Goal: Task Accomplishment & Management: Manage account settings

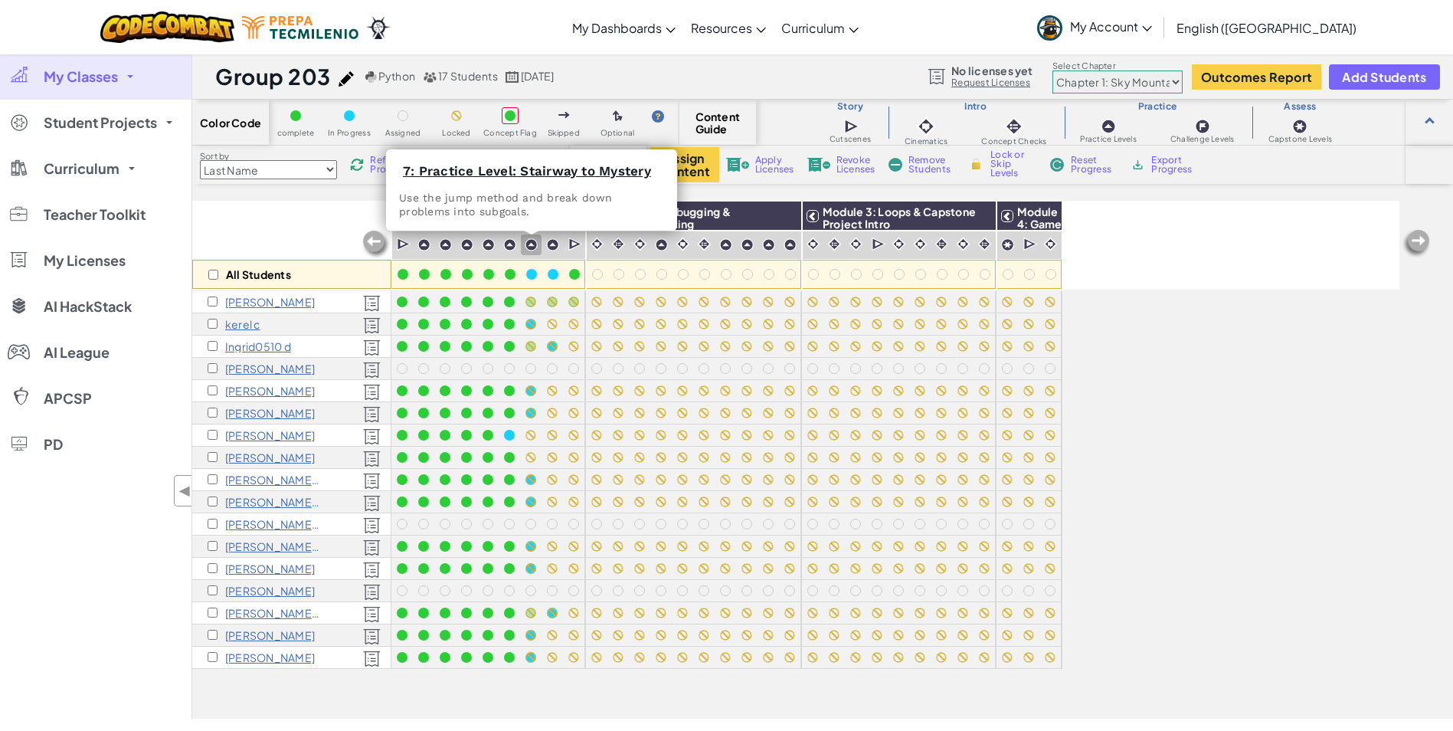
click at [533, 247] on img at bounding box center [531, 244] width 13 height 13
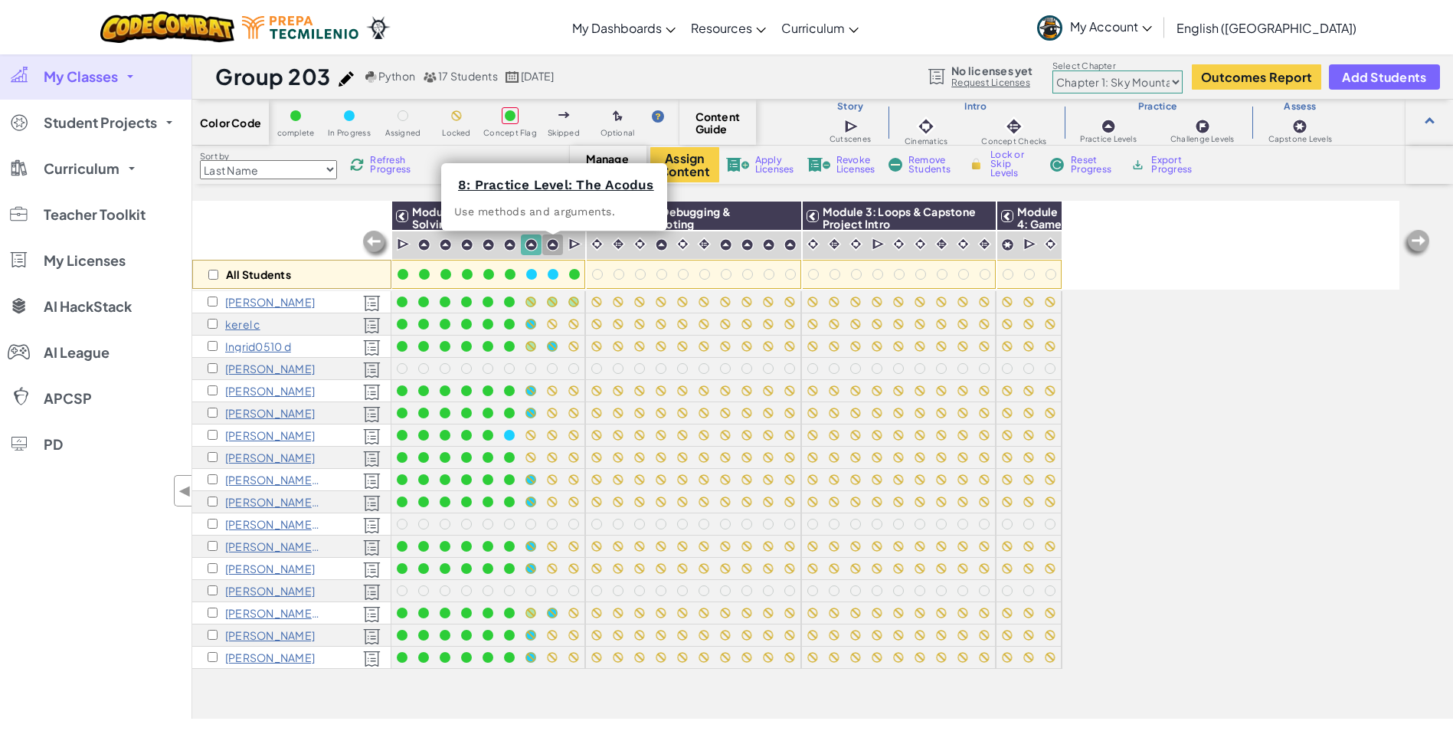
click at [562, 247] on div at bounding box center [552, 244] width 21 height 21
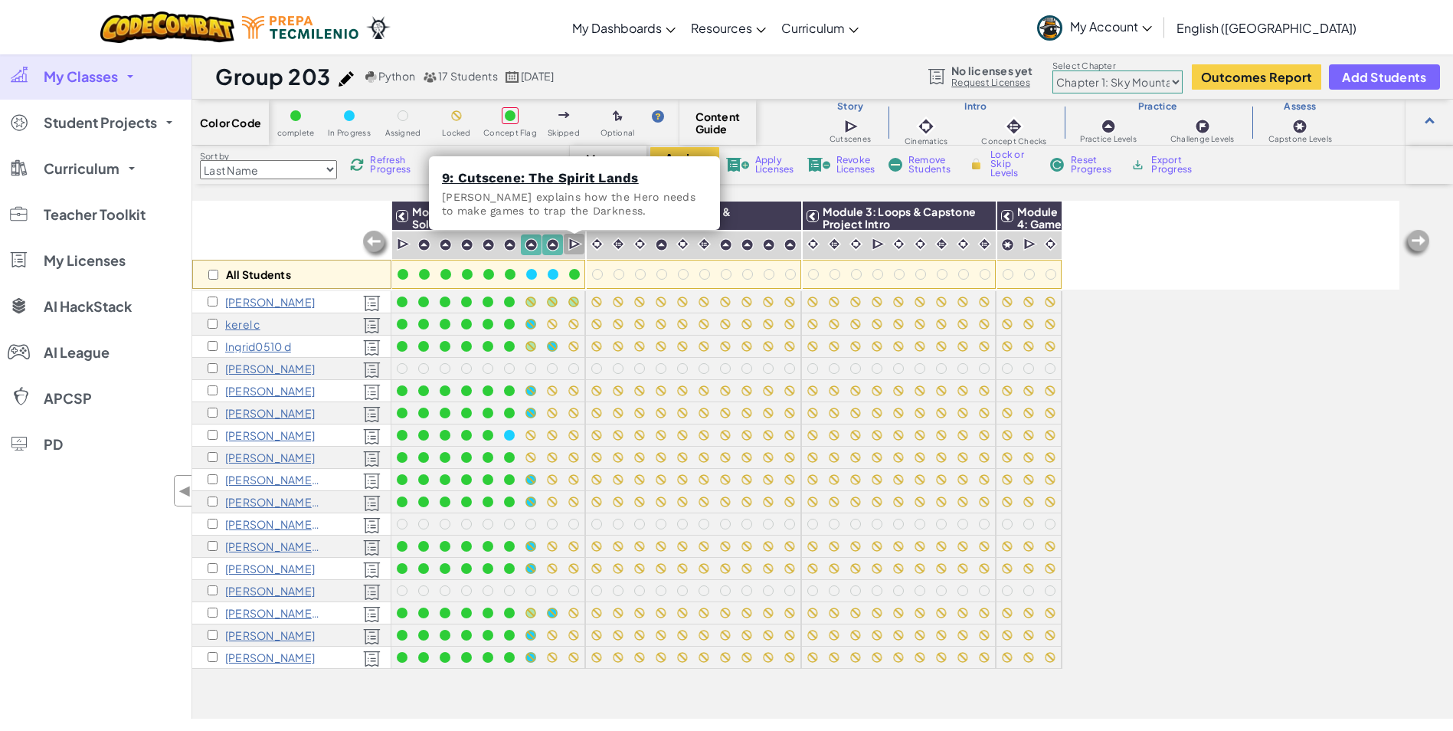
click at [572, 247] on img at bounding box center [576, 244] width 15 height 15
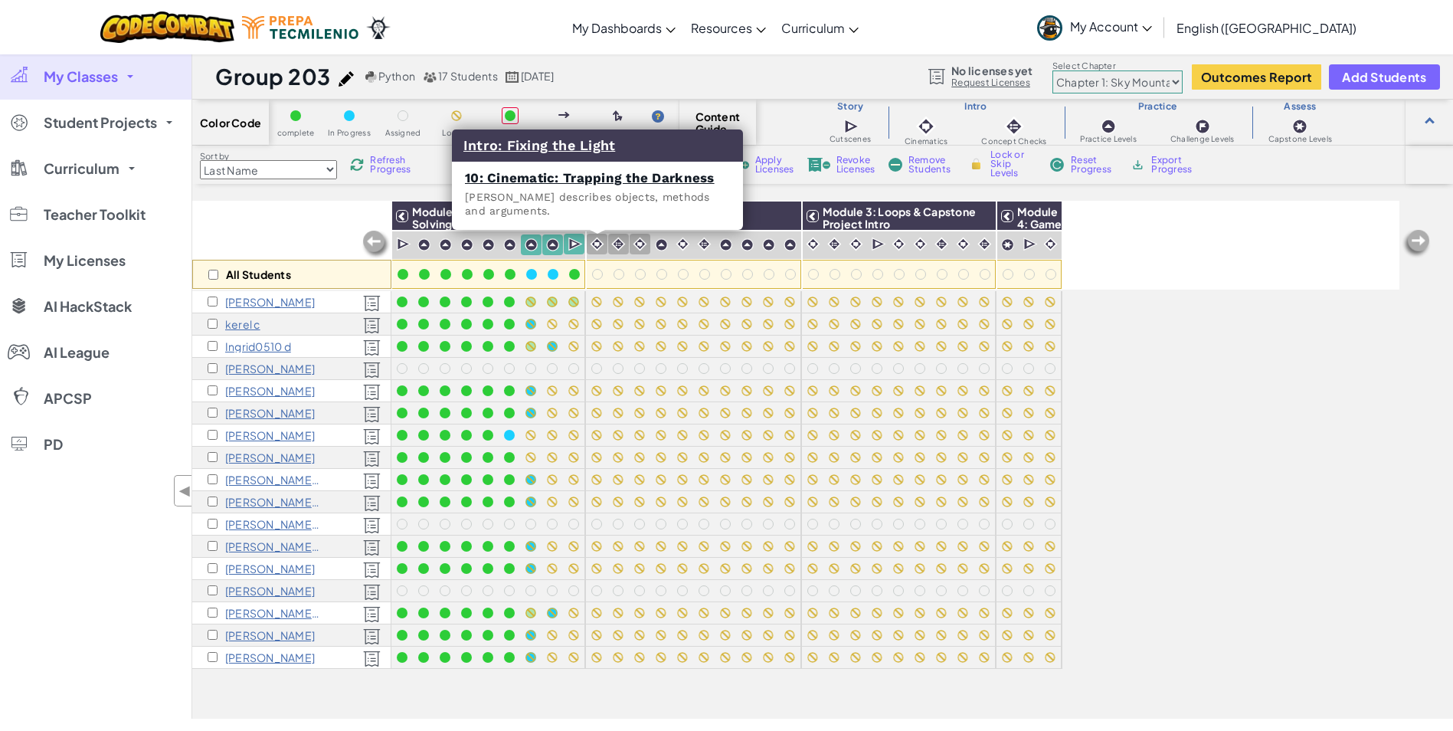
click at [597, 245] on img at bounding box center [597, 244] width 15 height 15
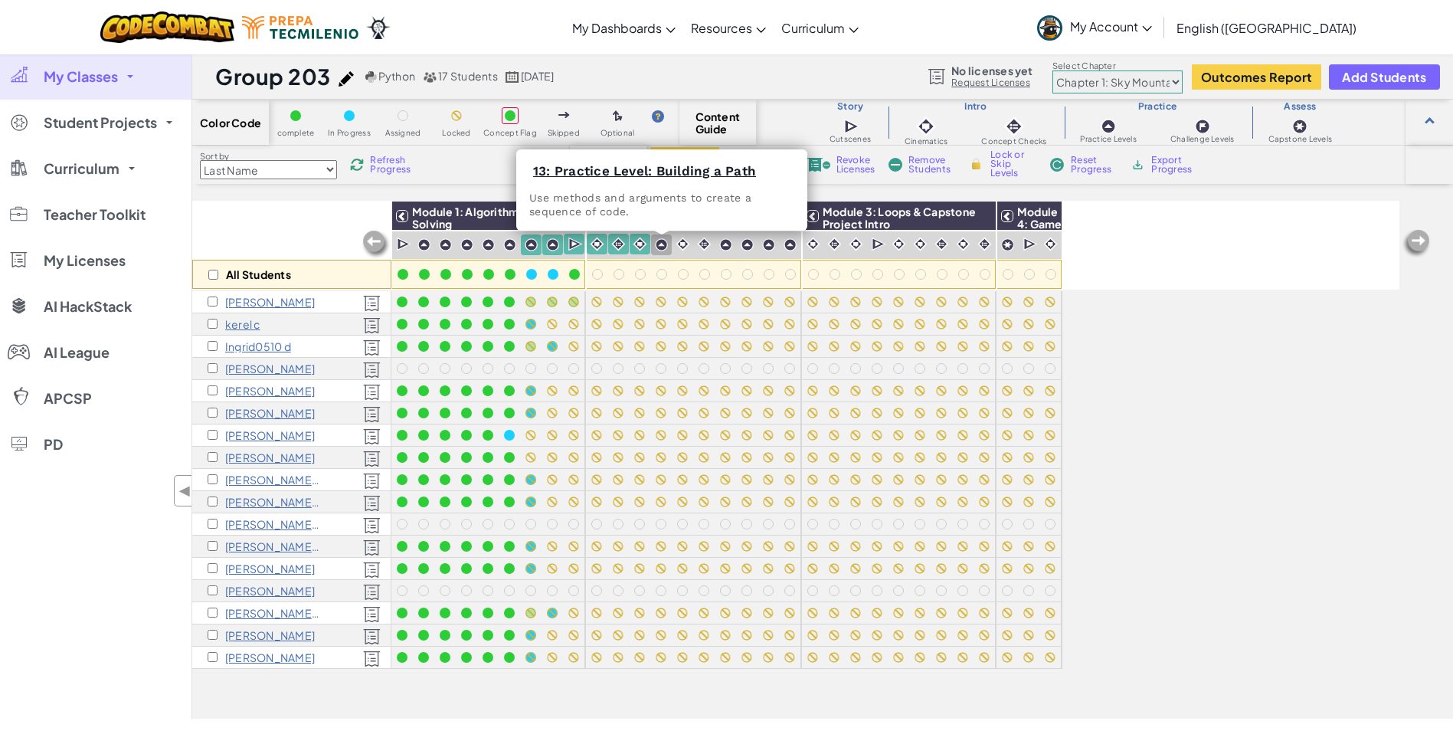
click at [654, 241] on div at bounding box center [661, 245] width 15 height 15
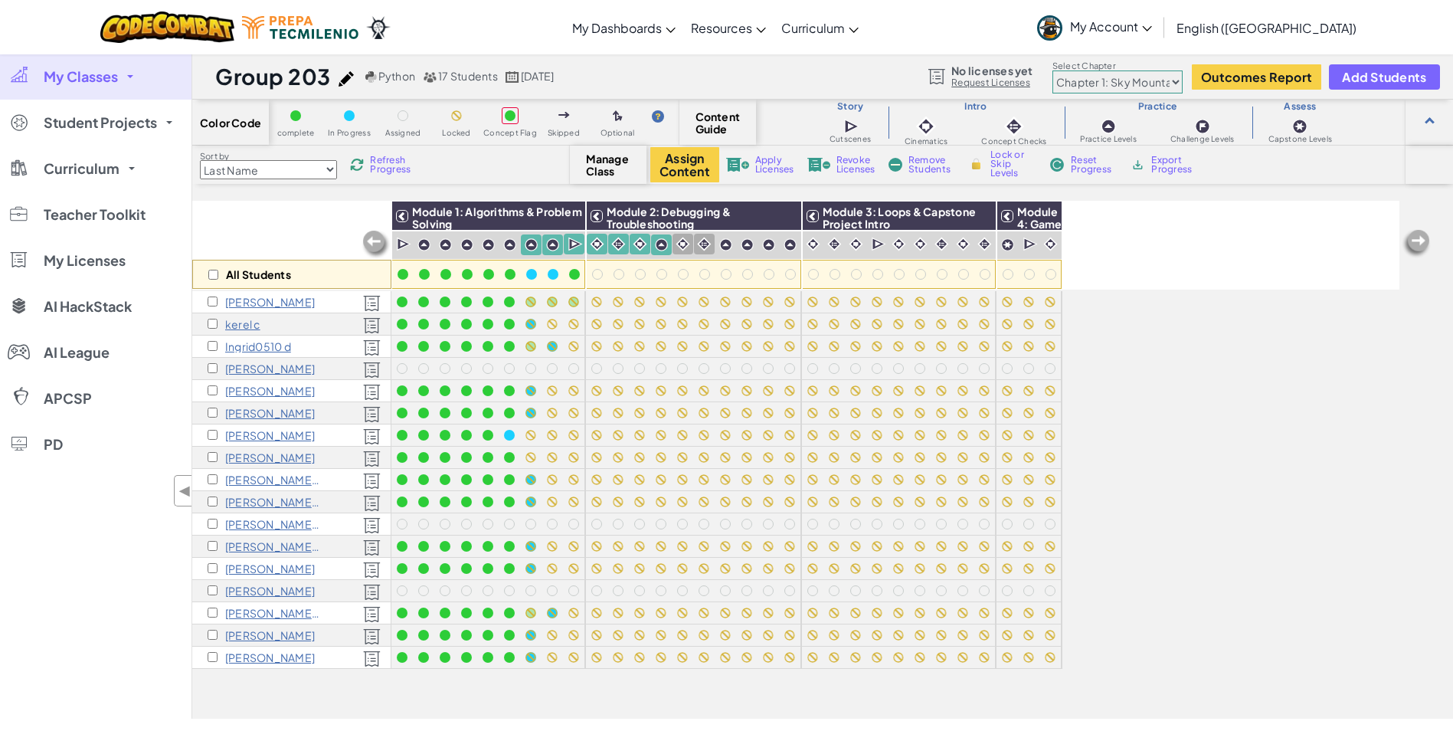
click at [673, 243] on div at bounding box center [683, 244] width 21 height 21
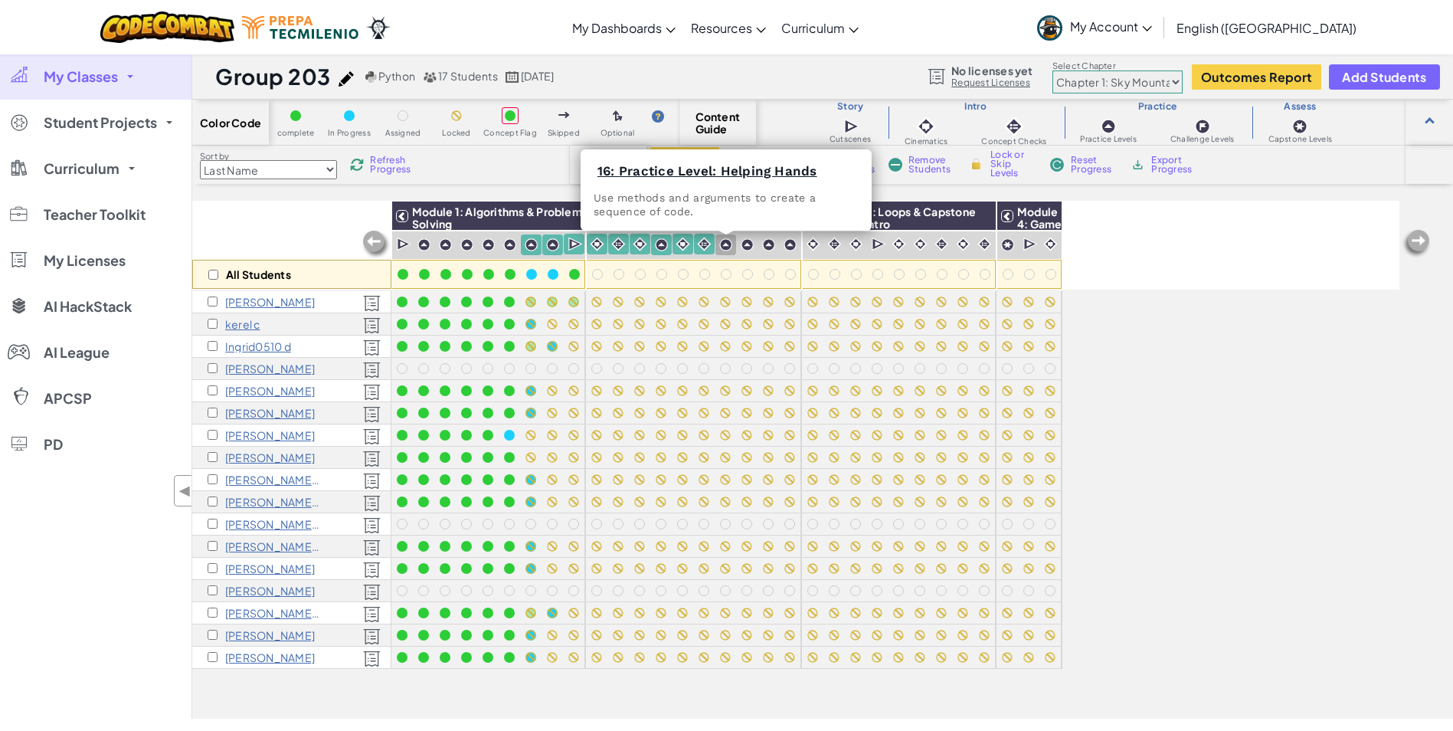
click at [724, 244] on img at bounding box center [725, 244] width 13 height 13
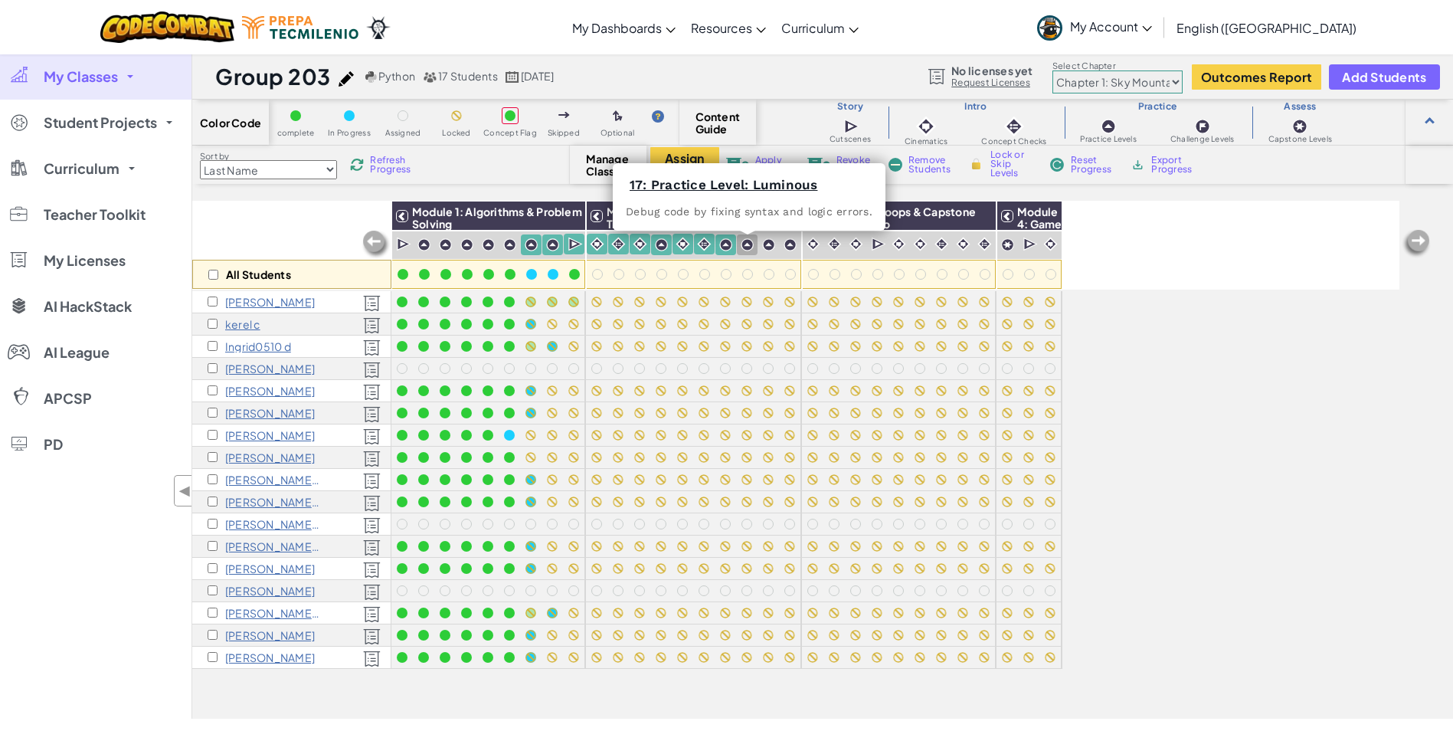
click at [747, 241] on img at bounding box center [747, 244] width 13 height 13
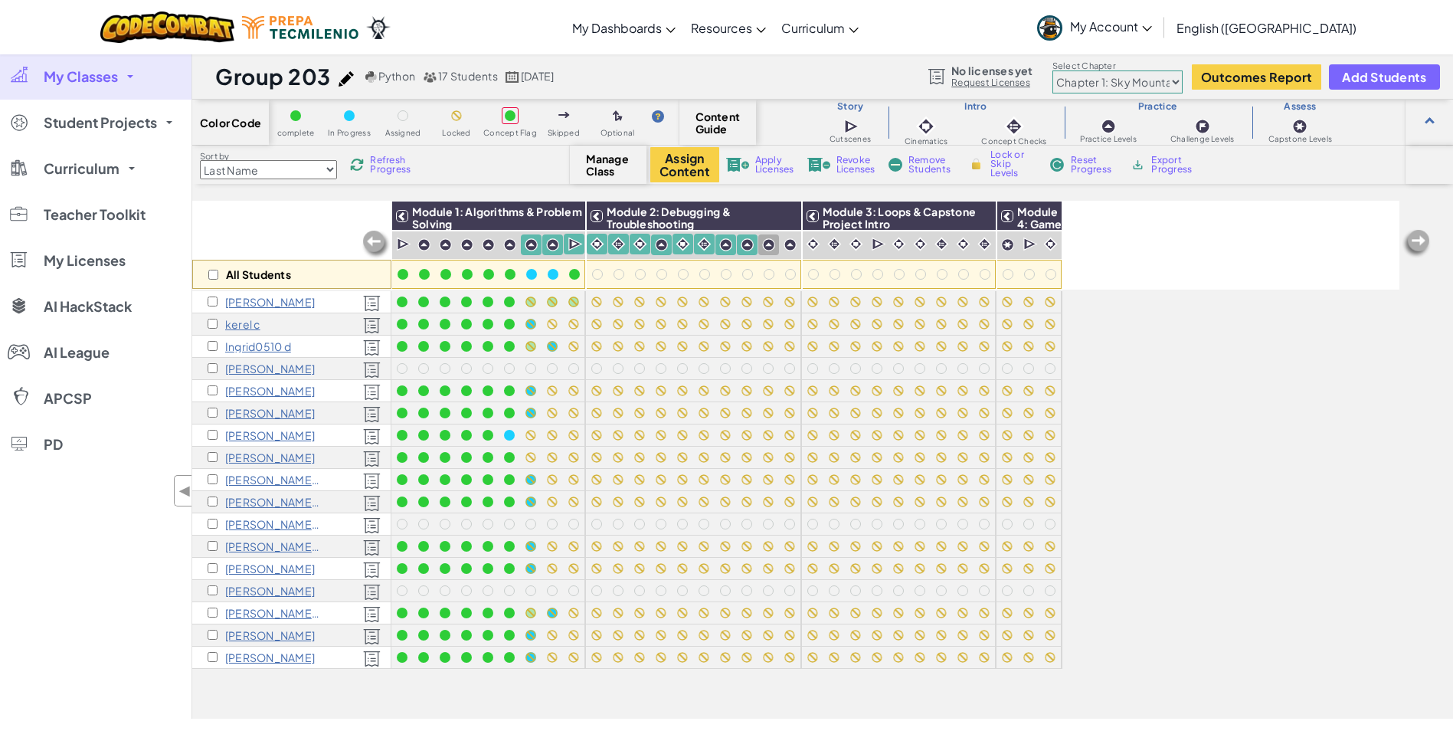
click at [766, 241] on img at bounding box center [768, 244] width 13 height 13
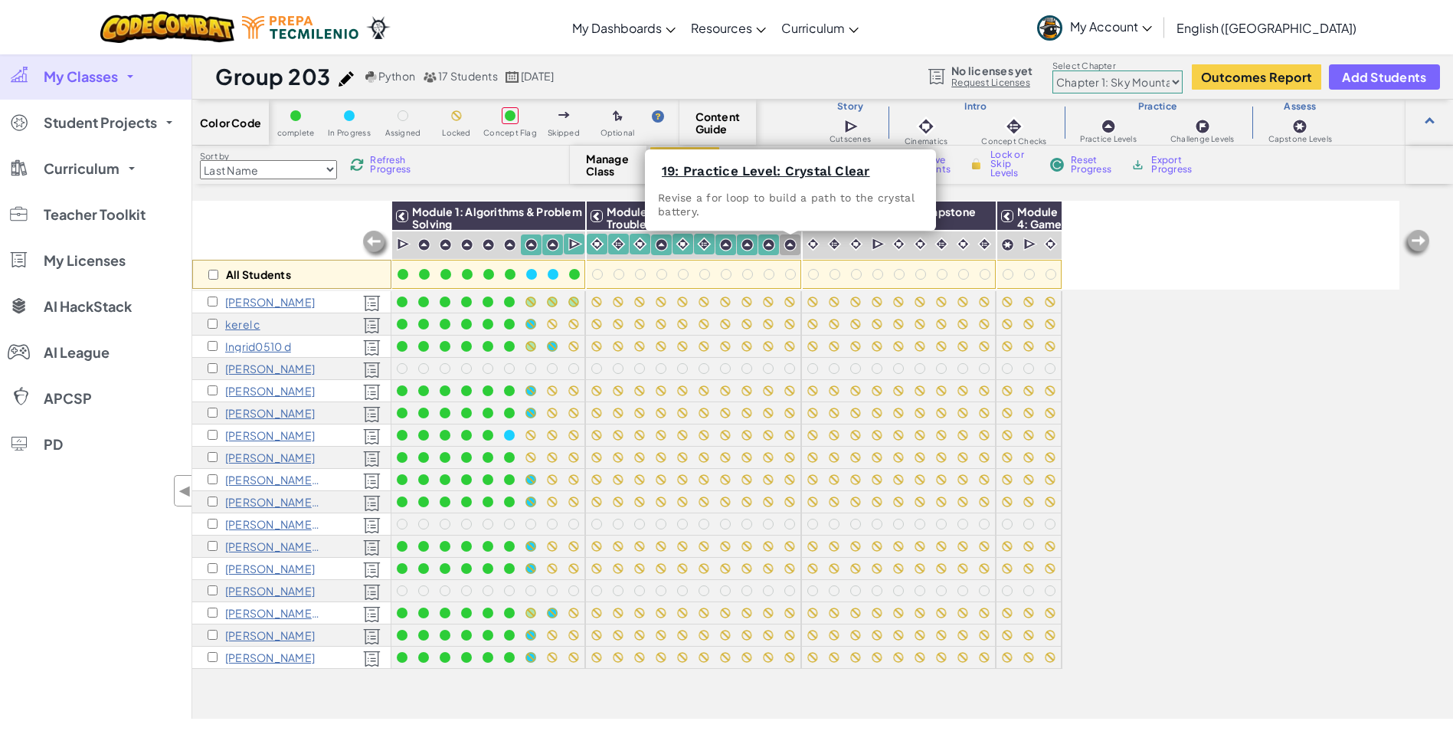
click at [785, 241] on img at bounding box center [790, 244] width 13 height 13
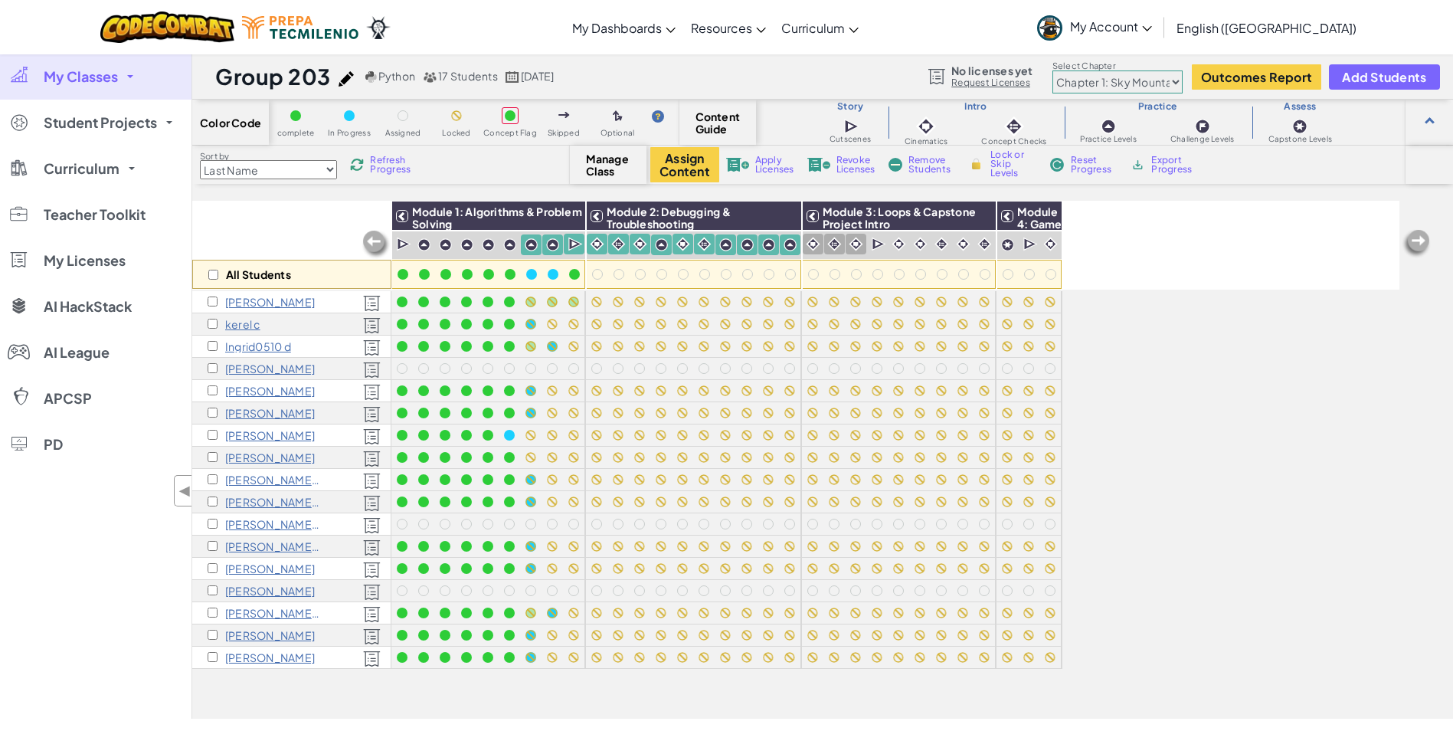
click at [814, 243] on img at bounding box center [813, 244] width 15 height 15
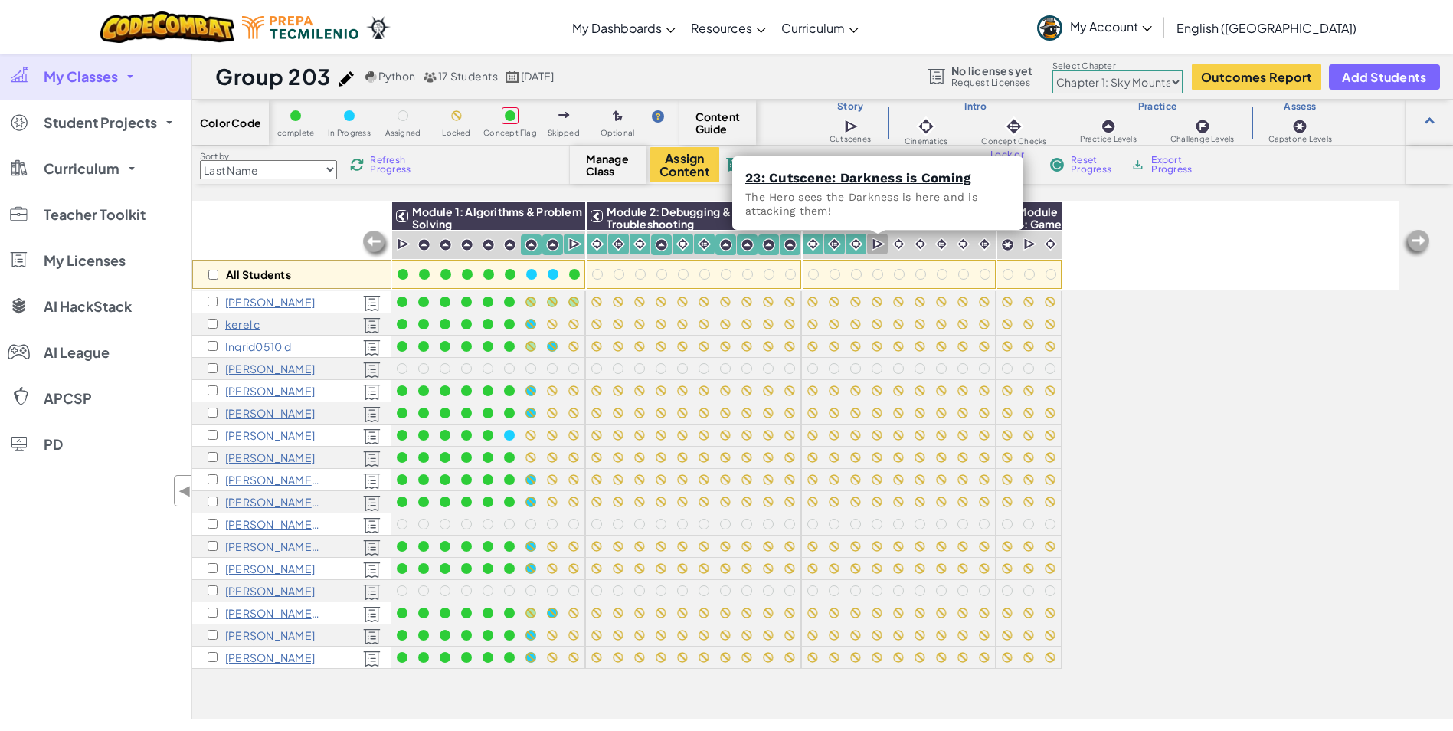
click at [876, 241] on img at bounding box center [879, 244] width 15 height 15
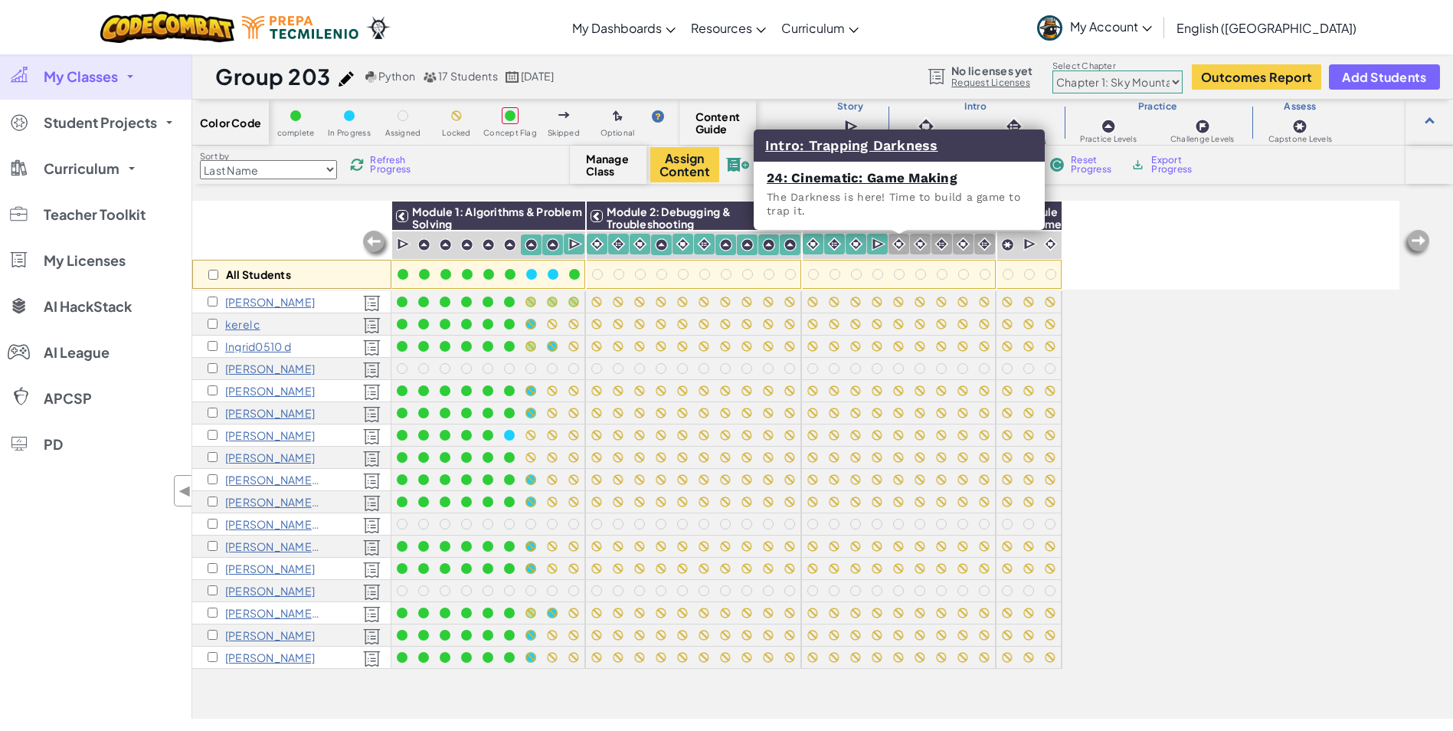
click at [903, 237] on img at bounding box center [899, 244] width 15 height 15
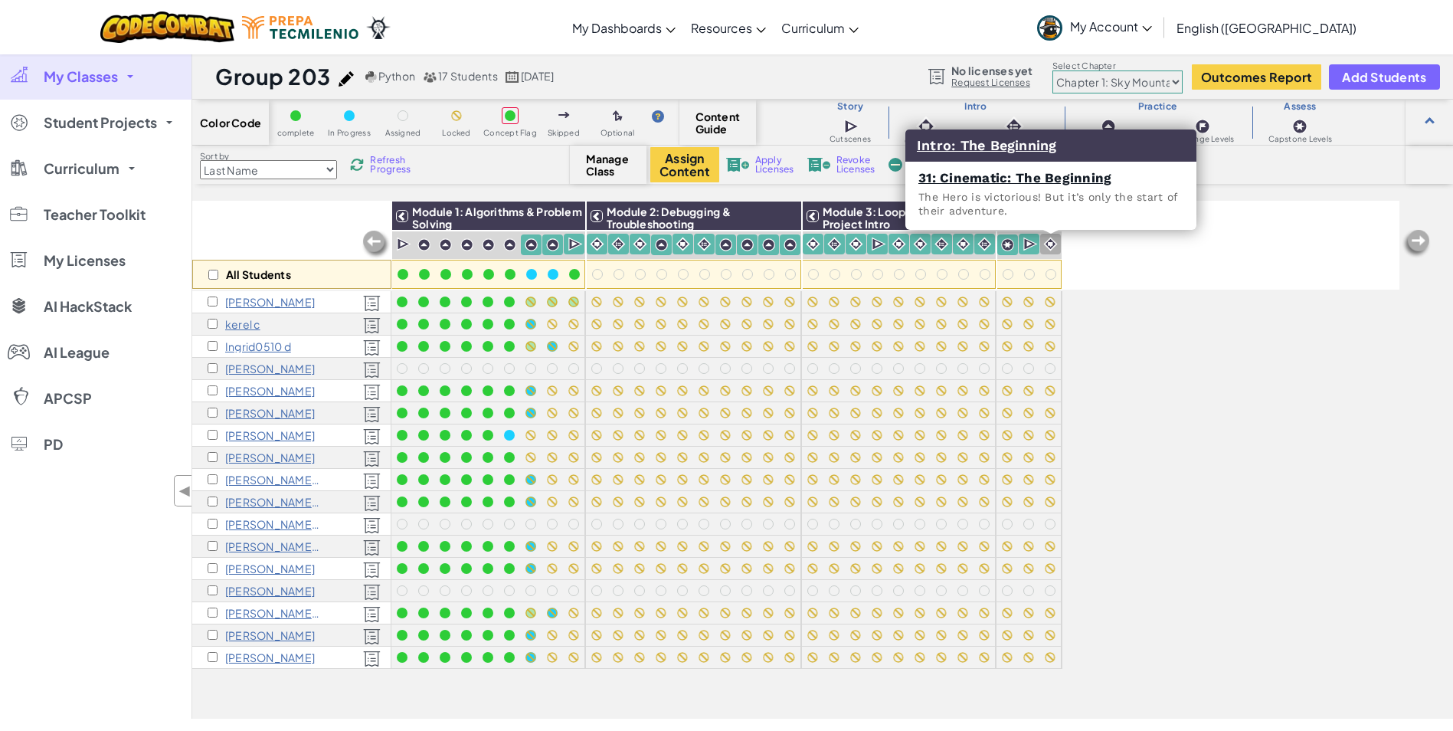
click at [1048, 247] on img at bounding box center [1051, 244] width 15 height 15
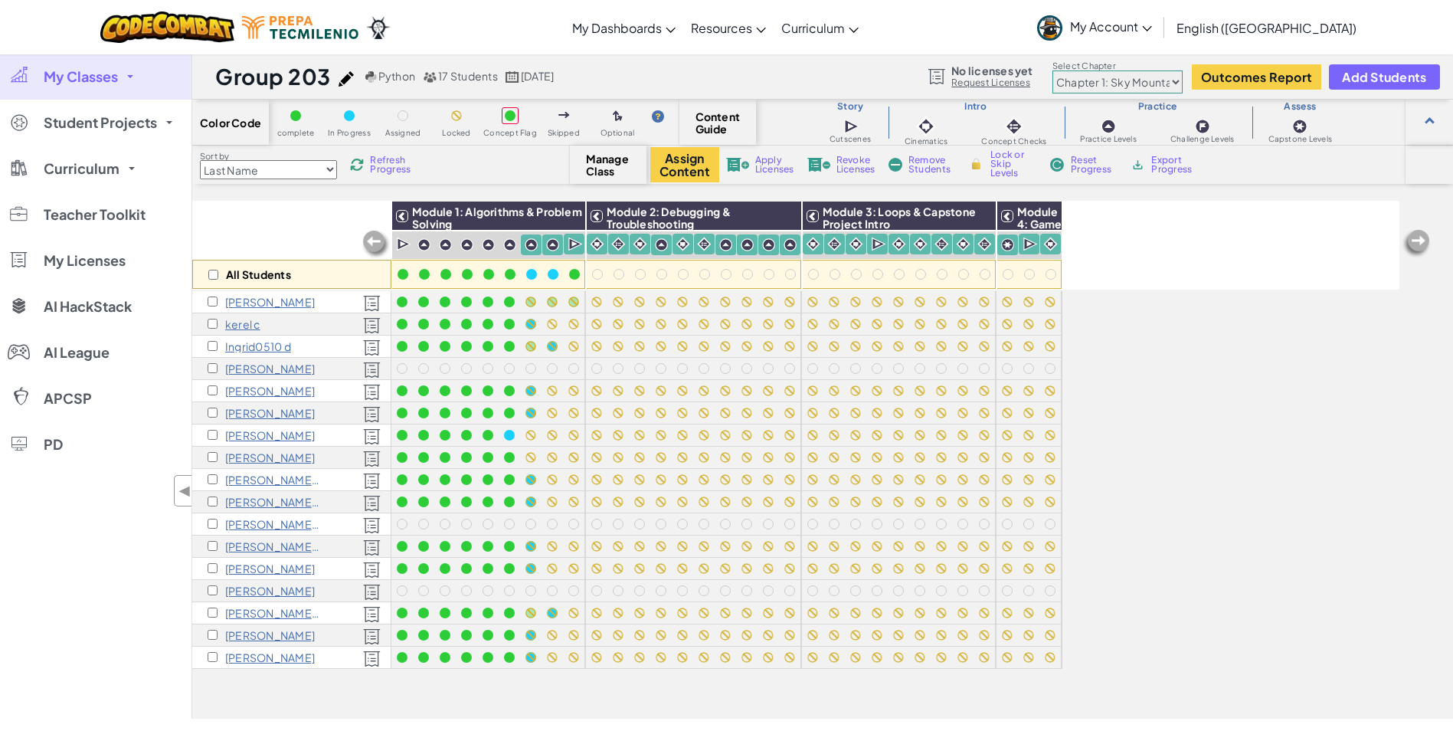
click at [996, 165] on span "Lock or Skip Levels" at bounding box center [1013, 164] width 45 height 28
checkbox input "true"
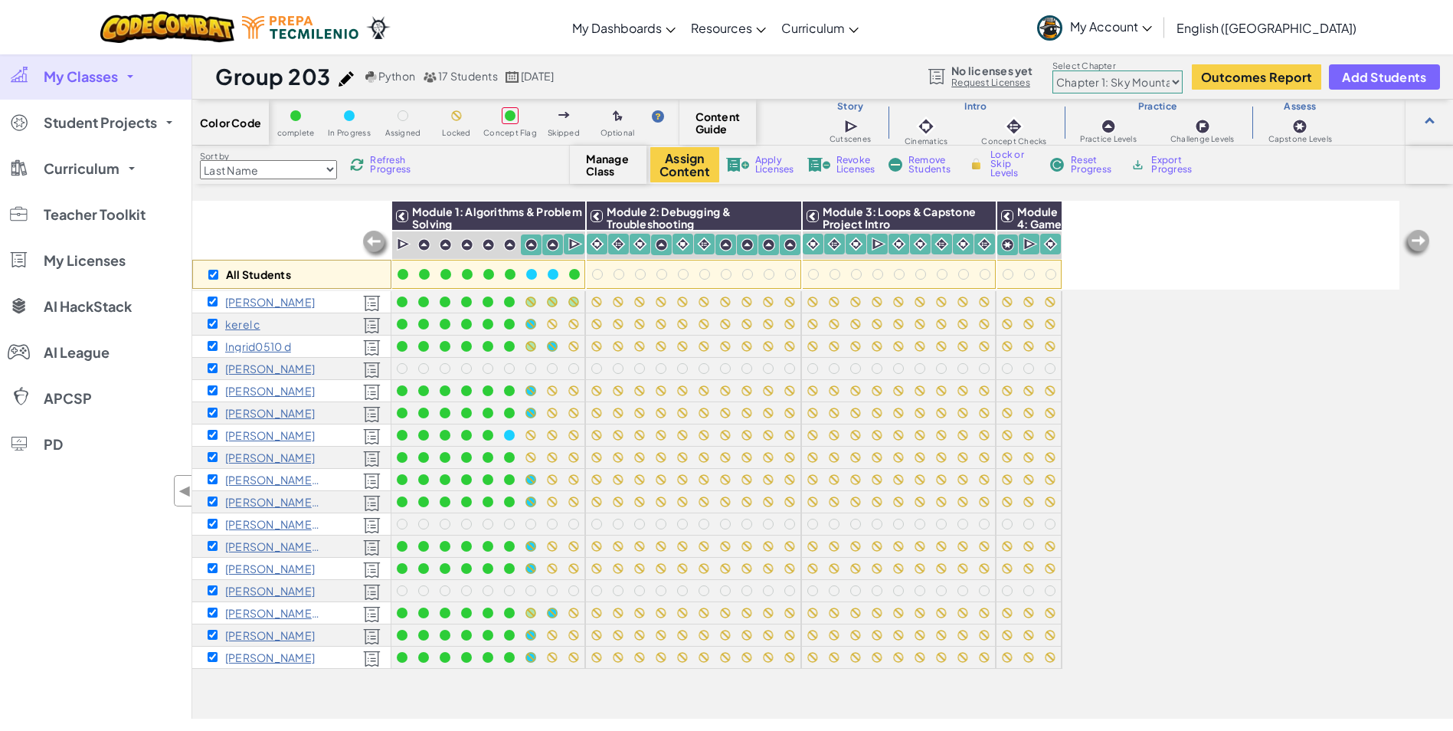
checkbox input "true"
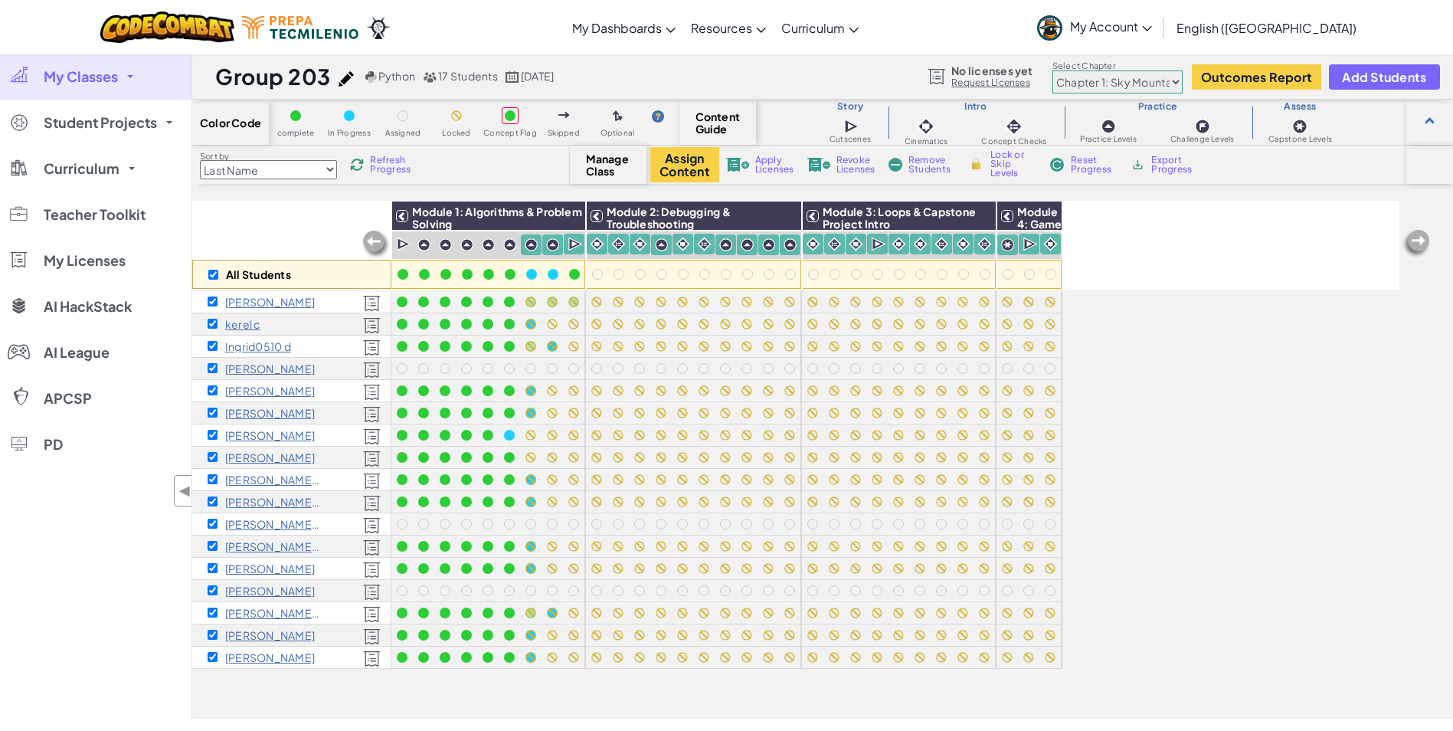
checkbox input "true"
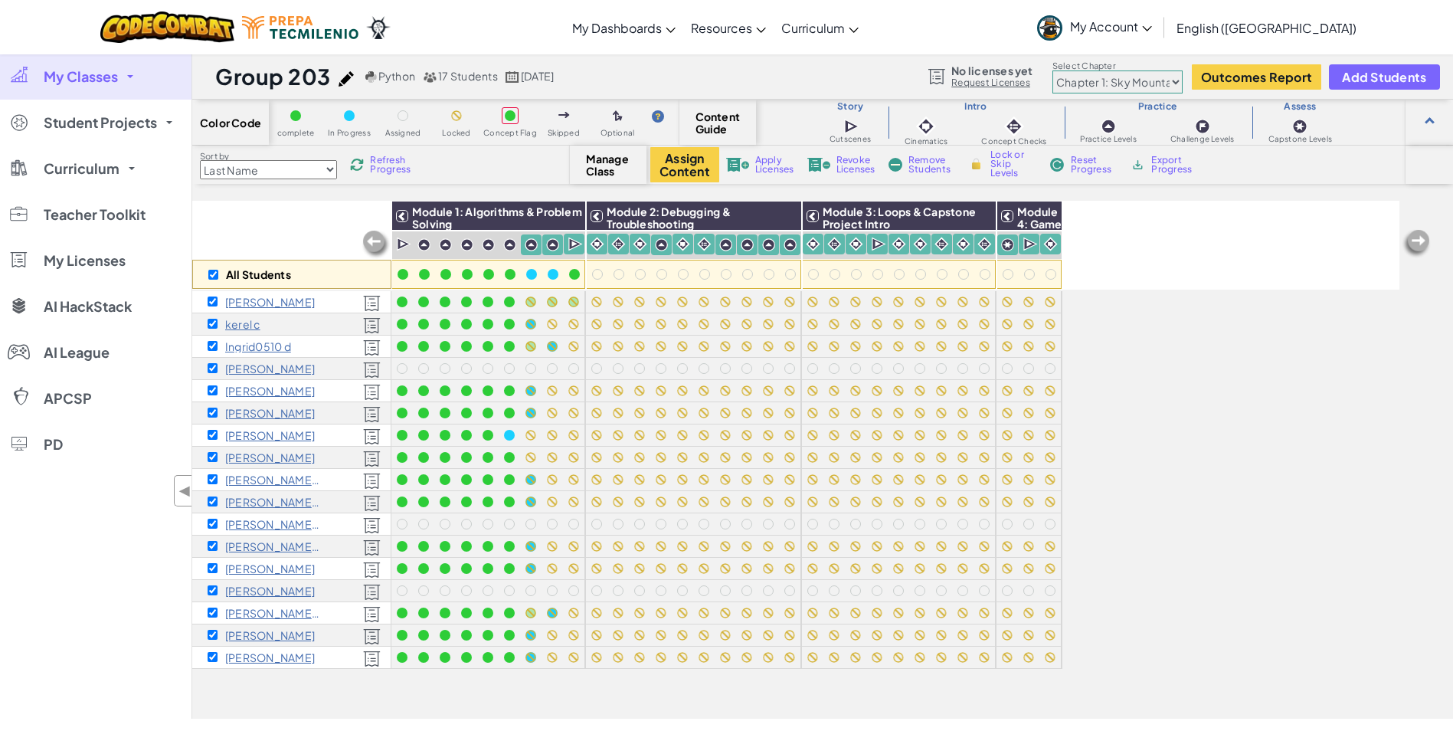
checkbox input "true"
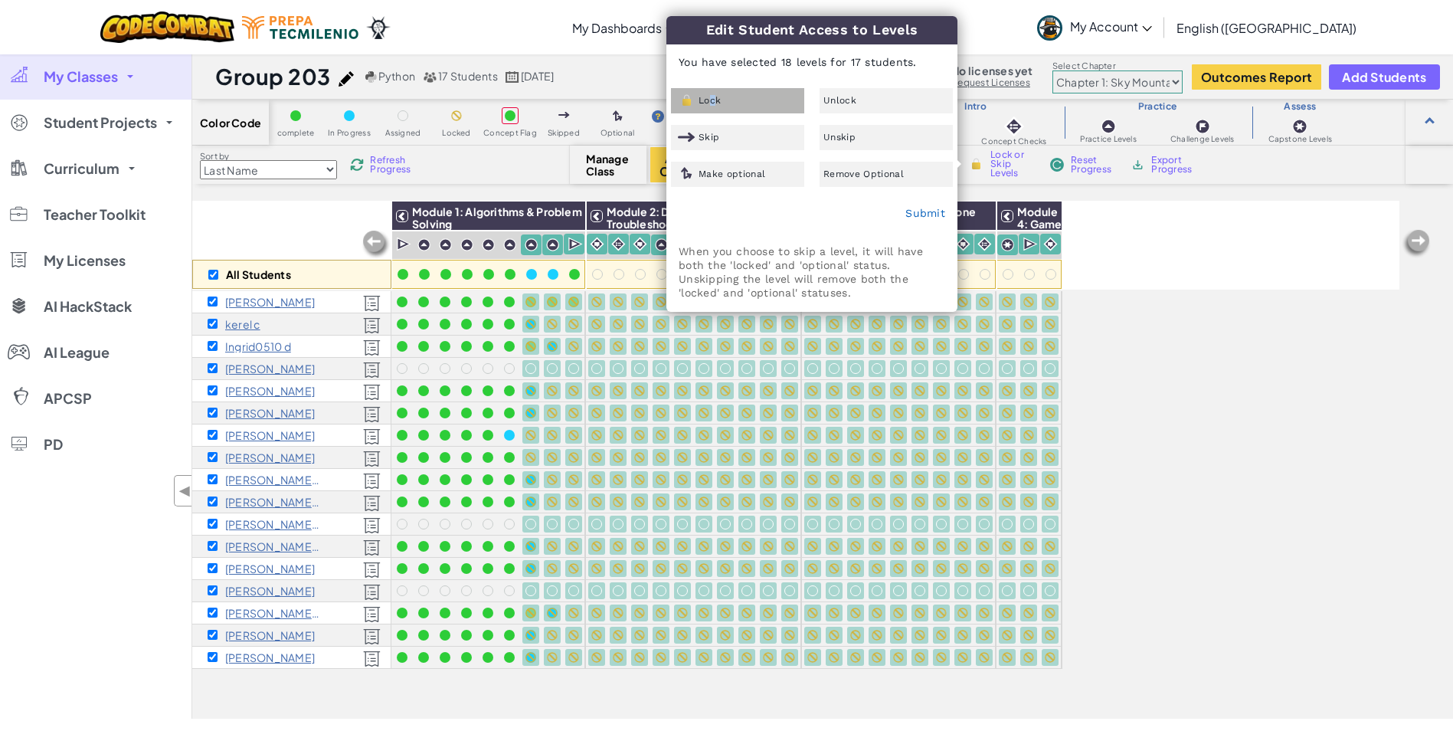
click at [708, 98] on span "Lock" at bounding box center [710, 100] width 22 height 9
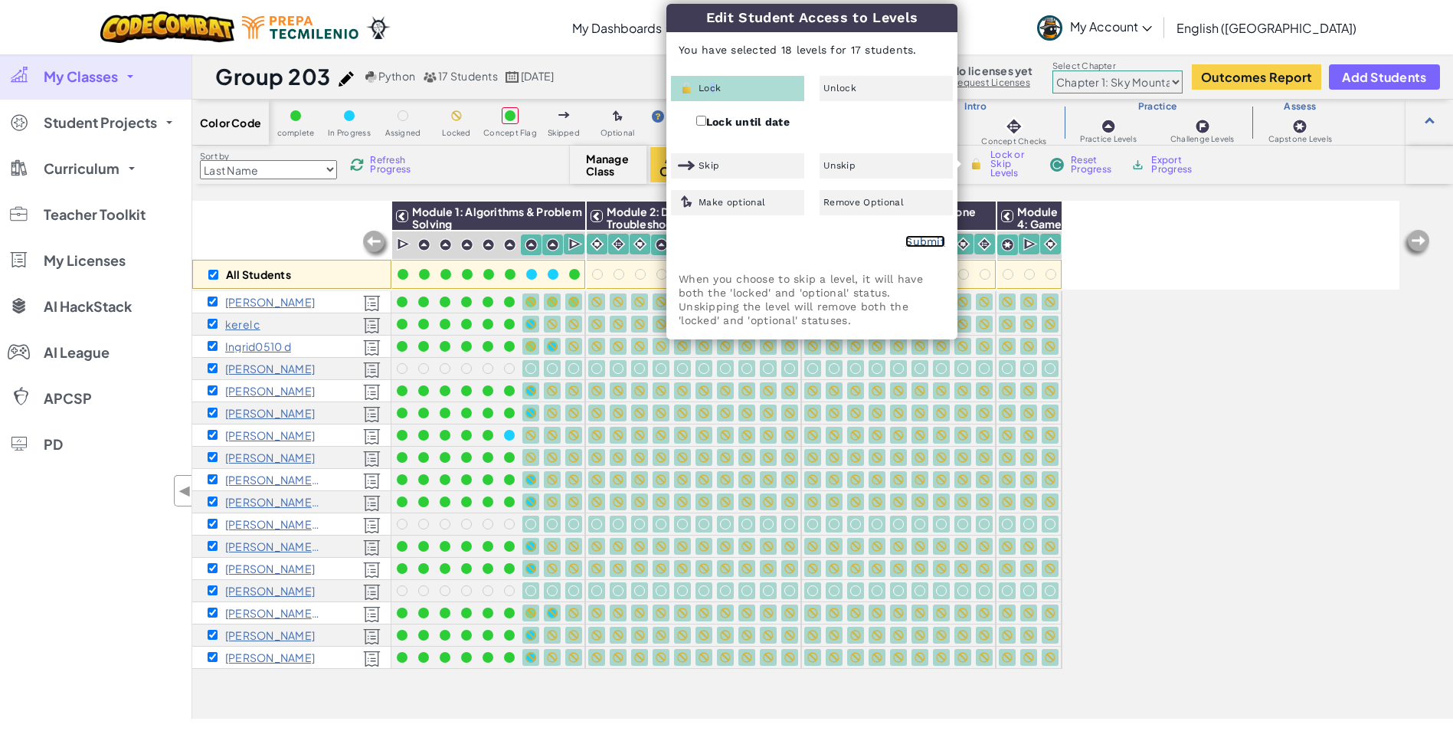
click at [918, 236] on link "Submit" at bounding box center [926, 241] width 40 height 12
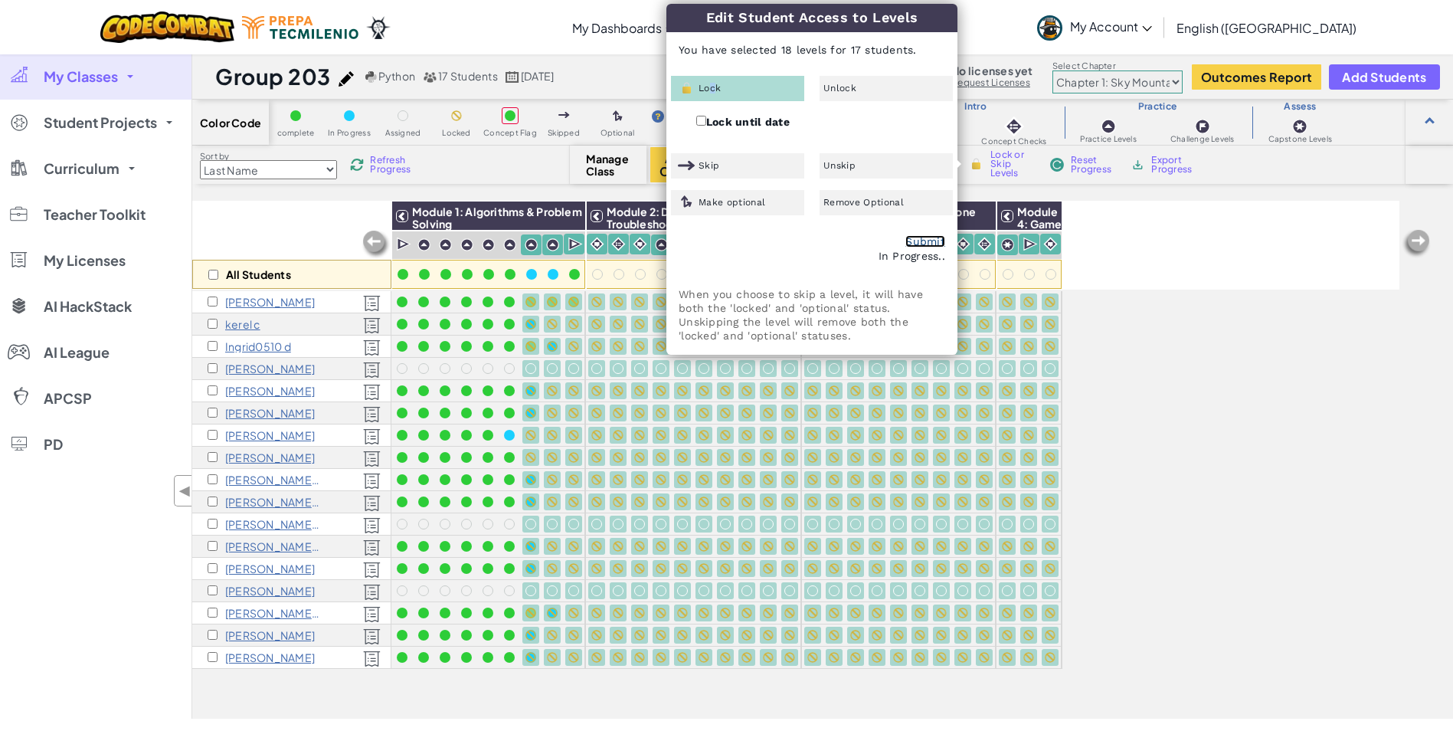
checkbox input "false"
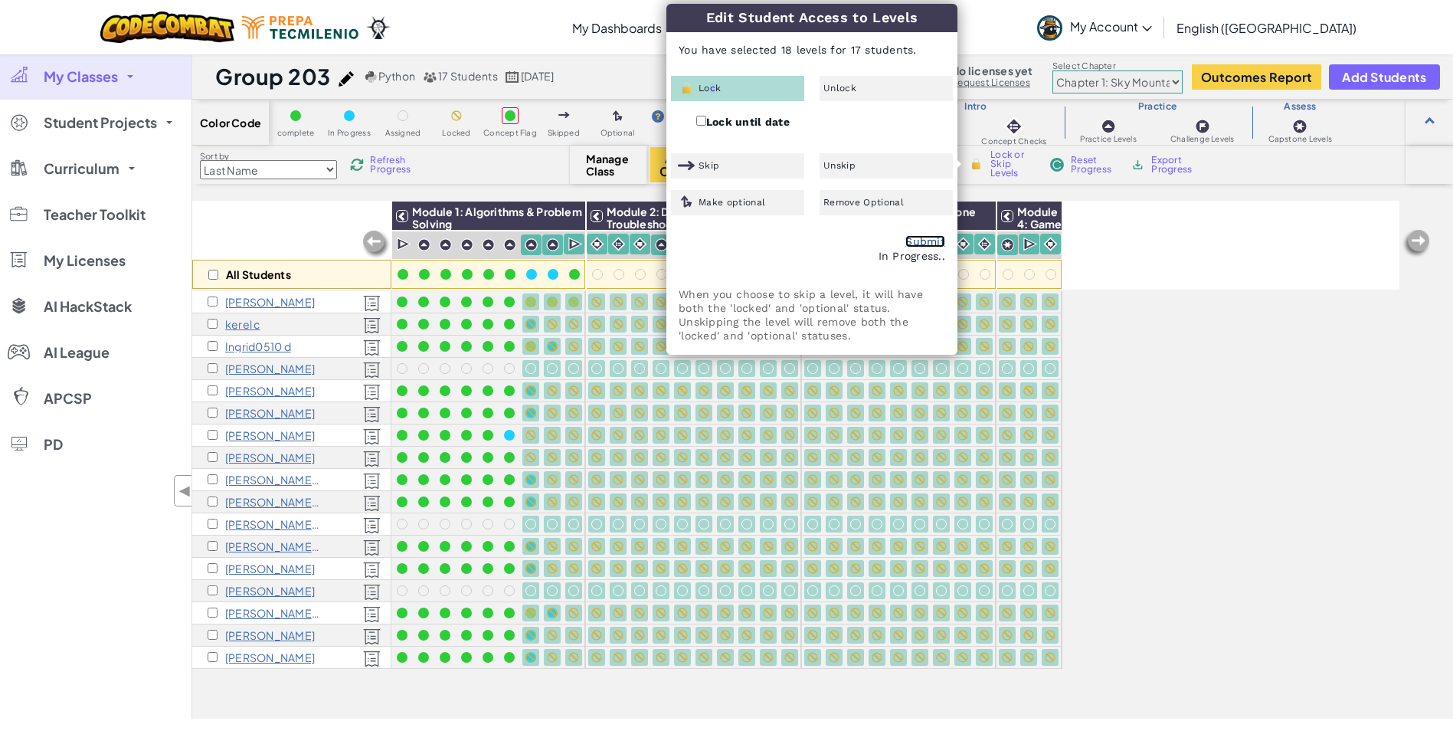
checkbox input "false"
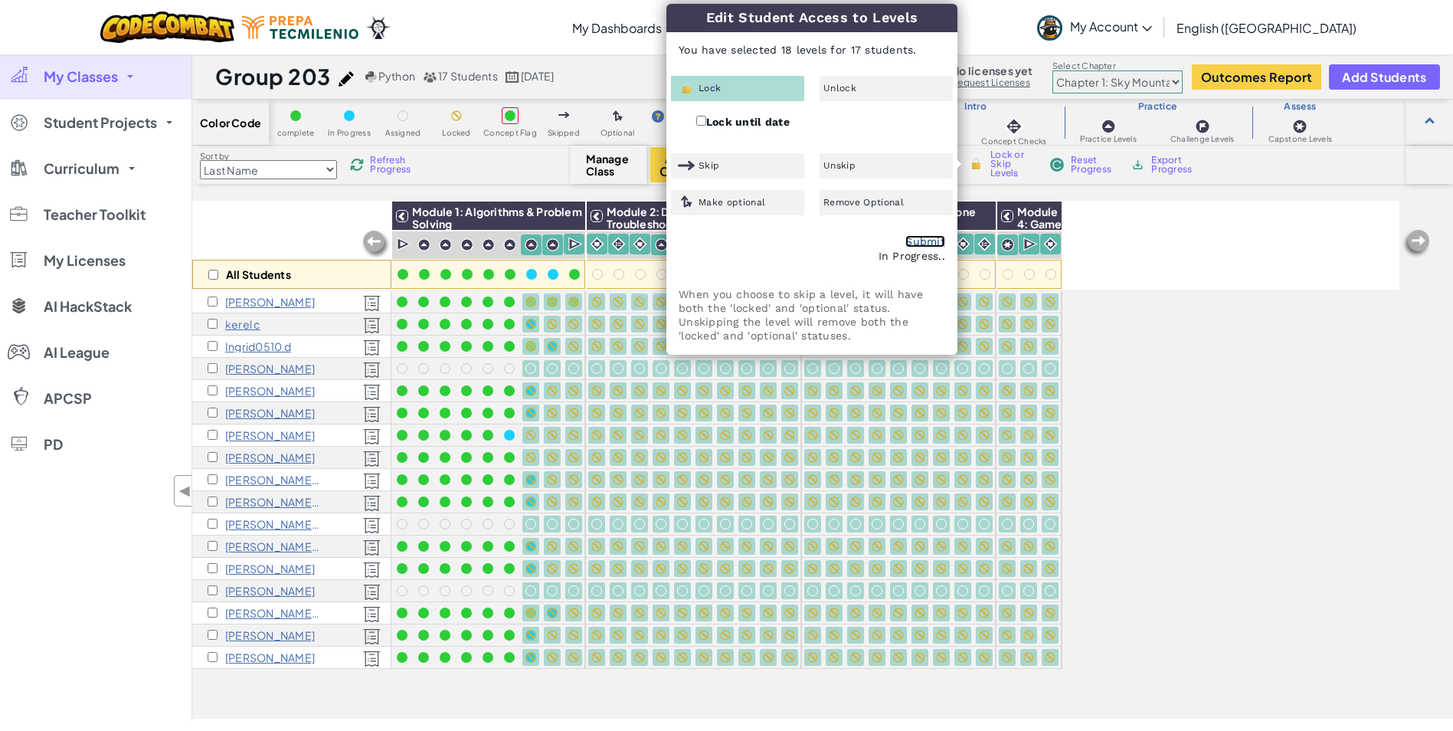
checkbox input "false"
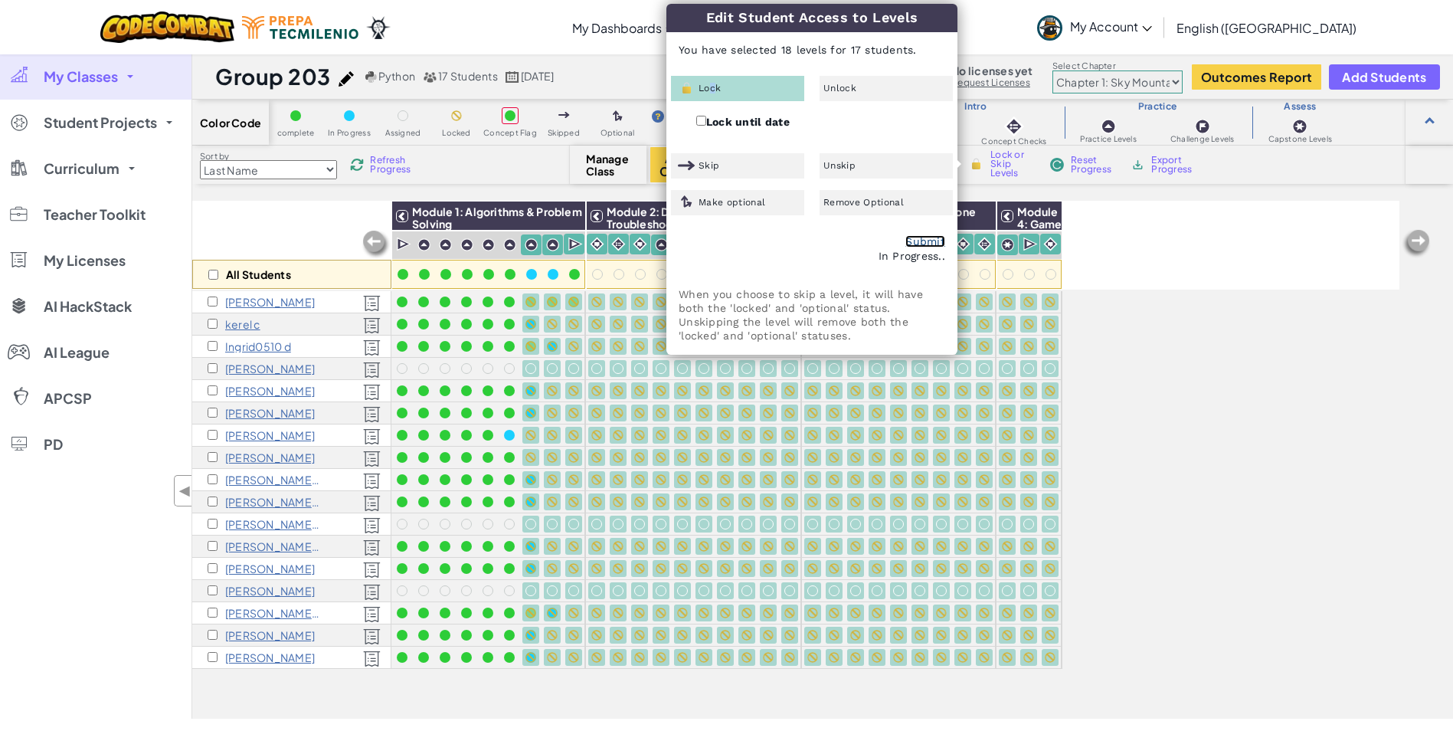
checkbox input "false"
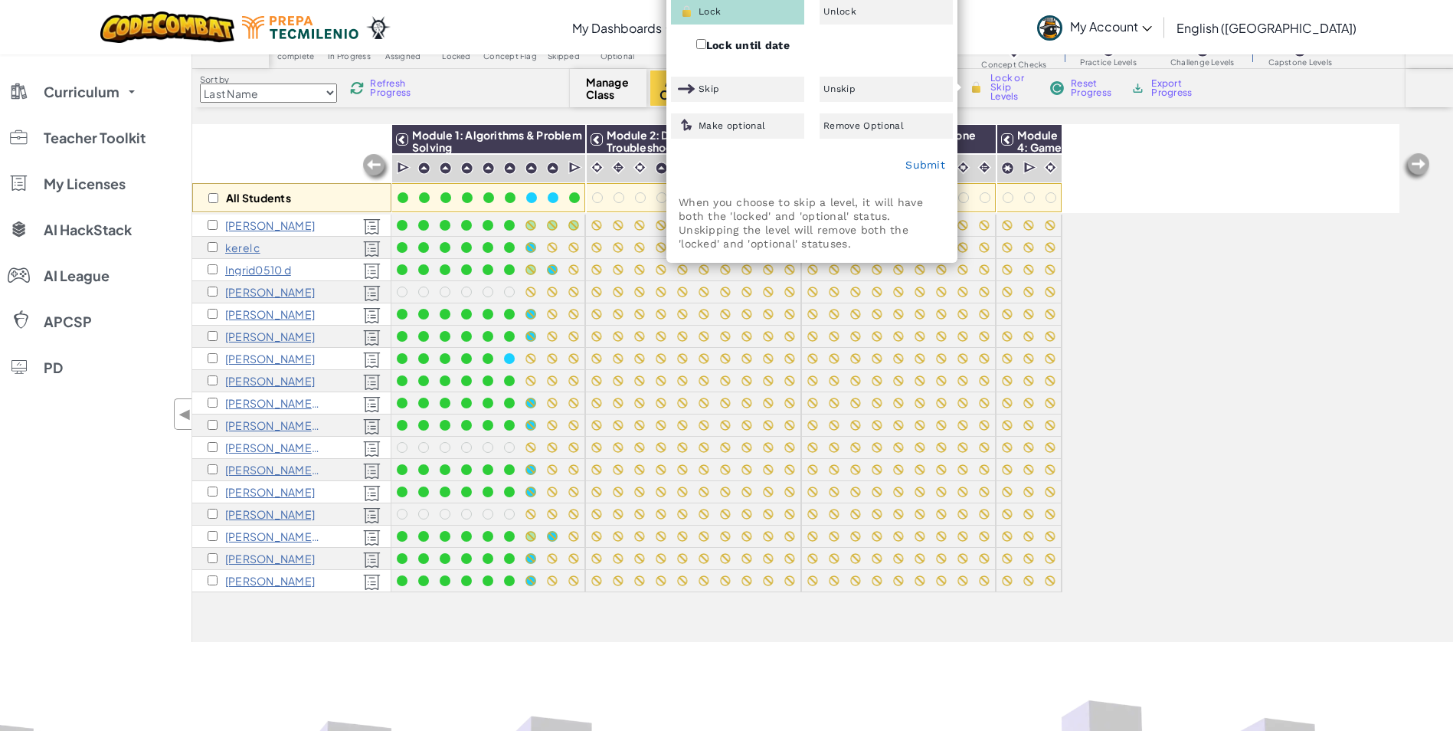
click at [1147, 367] on div "All Students Module 1: Algorithms & Problem Solving Module 2: Debugging & Troub…" at bounding box center [796, 298] width 1208 height 654
